Goal: Task Accomplishment & Management: Use online tool/utility

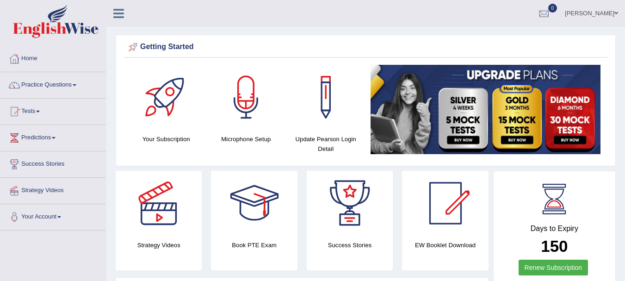
click at [340, 2] on ul "Samay Bhattarai Toggle navigation Username: samay_parrramatta Access Type: Onli…" at bounding box center [443, 13] width 363 height 26
click at [54, 101] on link "Tests" at bounding box center [52, 110] width 105 height 23
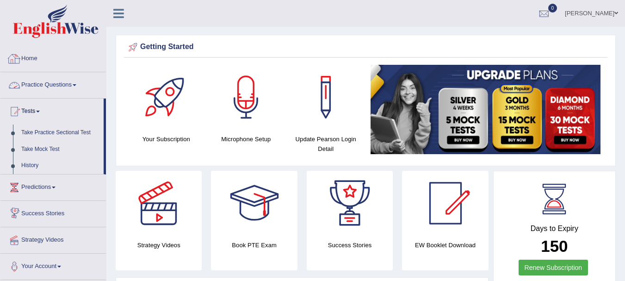
click at [56, 95] on link "Practice Questions" at bounding box center [52, 83] width 105 height 23
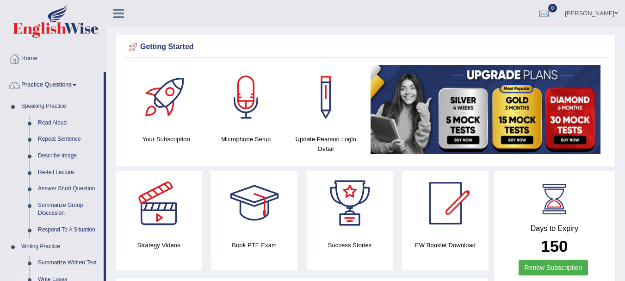
click at [55, 276] on link "Write Essay" at bounding box center [69, 279] width 70 height 17
click at [131, 242] on h4 "Strategy Videos" at bounding box center [159, 245] width 86 height 10
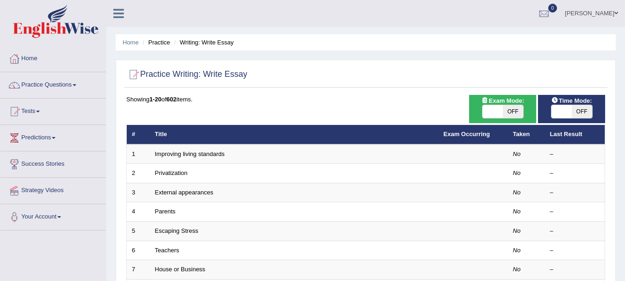
click at [508, 108] on span "OFF" at bounding box center [513, 111] width 20 height 13
checkbox input "true"
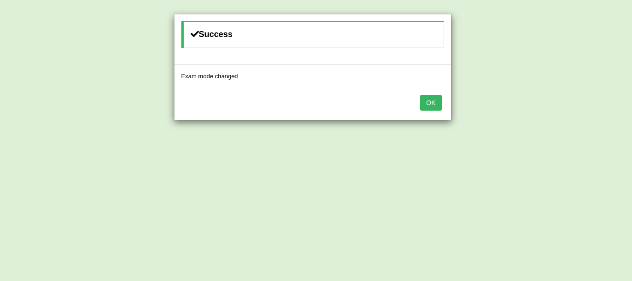
click at [421, 99] on button "OK" at bounding box center [430, 103] width 21 height 16
click at [442, 111] on div "OK" at bounding box center [312, 103] width 277 height 32
click at [429, 107] on button "OK" at bounding box center [430, 103] width 21 height 16
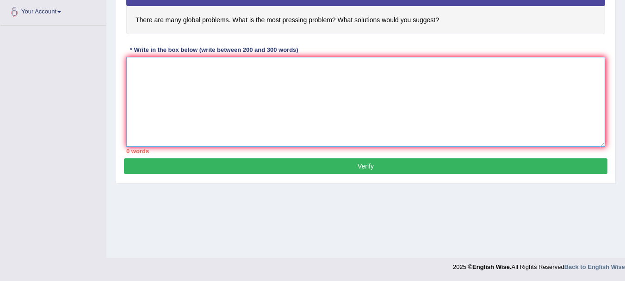
click at [469, 123] on textarea at bounding box center [365, 102] width 479 height 90
type textarea "P"
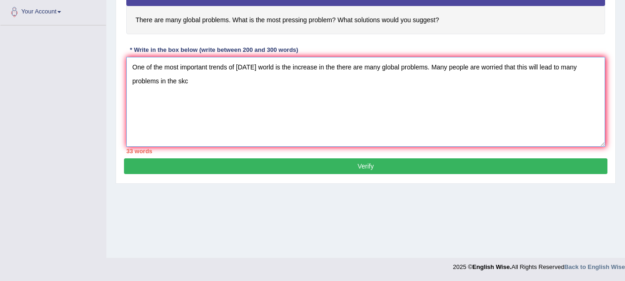
click at [361, 117] on textarea "One of the most important trends of today's world is the increase in the there …" at bounding box center [365, 102] width 479 height 90
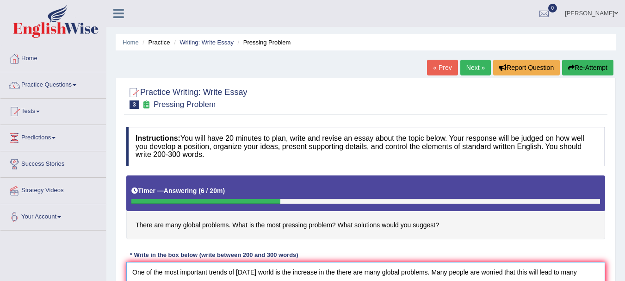
type textarea "One of the most important trends of today's world is the increase in the there …"
click at [475, 70] on link "Next »" at bounding box center [475, 68] width 31 height 16
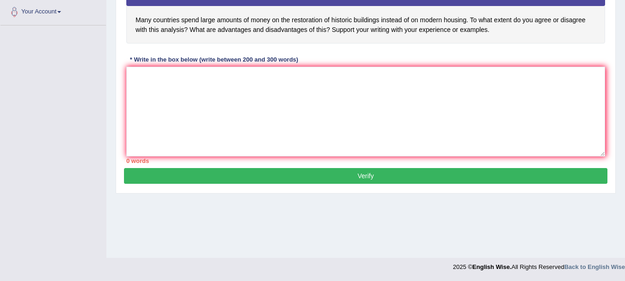
click at [616, 62] on div "Home Practice Writing: Write Essay Old or Modern Buildings « Prev Next » Report…" at bounding box center [365, 26] width 518 height 463
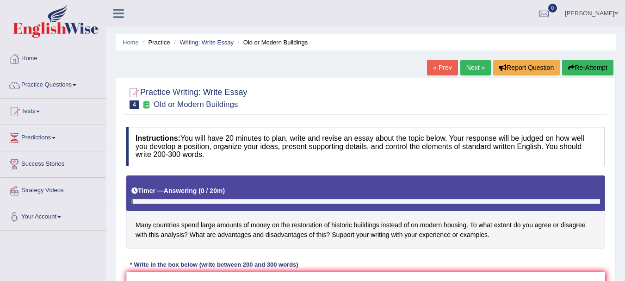
click at [480, 61] on link "Next »" at bounding box center [475, 68] width 31 height 16
click at [611, 129] on div "Practice Writing: Write Essay 4 Old or Modern Buildings Instructions: You will …" at bounding box center [366, 238] width 500 height 321
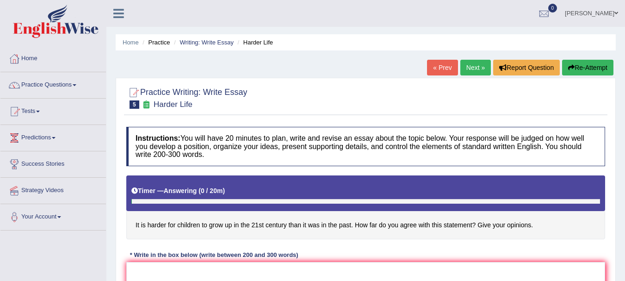
click at [458, 77] on div "« Prev Next » Report Question Re-Attempt" at bounding box center [521, 69] width 189 height 18
click at [469, 70] on link "Next »" at bounding box center [475, 68] width 31 height 16
click at [473, 69] on link "Next »" at bounding box center [475, 68] width 31 height 16
click at [477, 71] on link "Next »" at bounding box center [475, 68] width 31 height 16
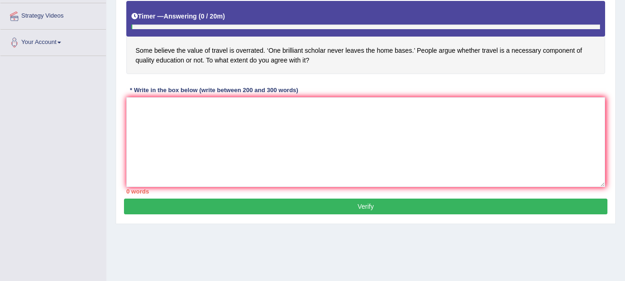
scroll to position [205, 0]
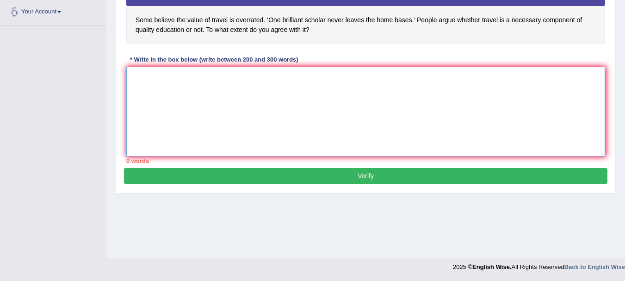
click at [499, 92] on textarea at bounding box center [365, 112] width 479 height 90
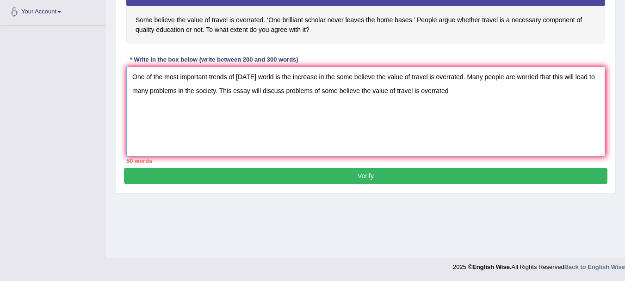
drag, startPoint x: 321, startPoint y: 81, endPoint x: 380, endPoint y: 78, distance: 59.3
click at [380, 78] on textarea "One of the most important trends of [DATE] world is the increase in the some be…" at bounding box center [365, 112] width 479 height 90
click at [466, 83] on textarea "One of the most important trends of [DATE] world is the increase in the some be…" at bounding box center [365, 112] width 479 height 90
click at [456, 105] on textarea "One of the most important trends of [DATE] world is the increase in the some be…" at bounding box center [365, 112] width 479 height 90
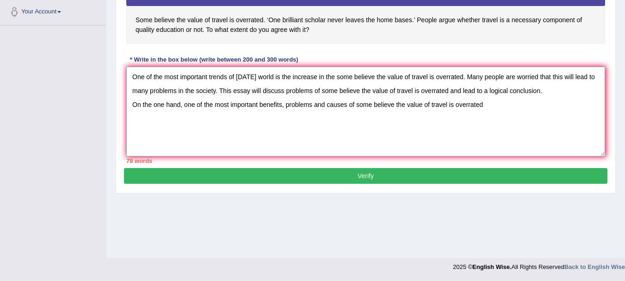
type textarea "One of the most important trends of [DATE] world is the increase in the some be…"
